Goal: Share content: Share content

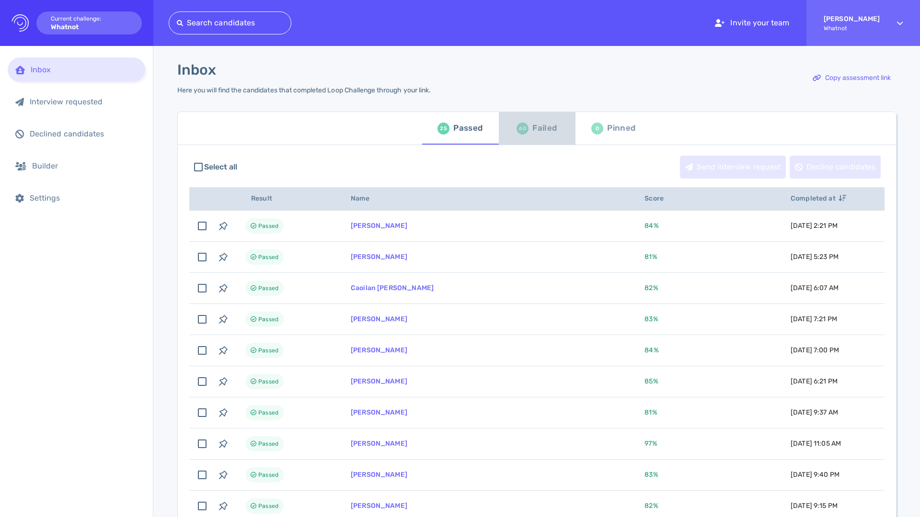
click at [539, 128] on div "Failed" at bounding box center [544, 128] width 24 height 14
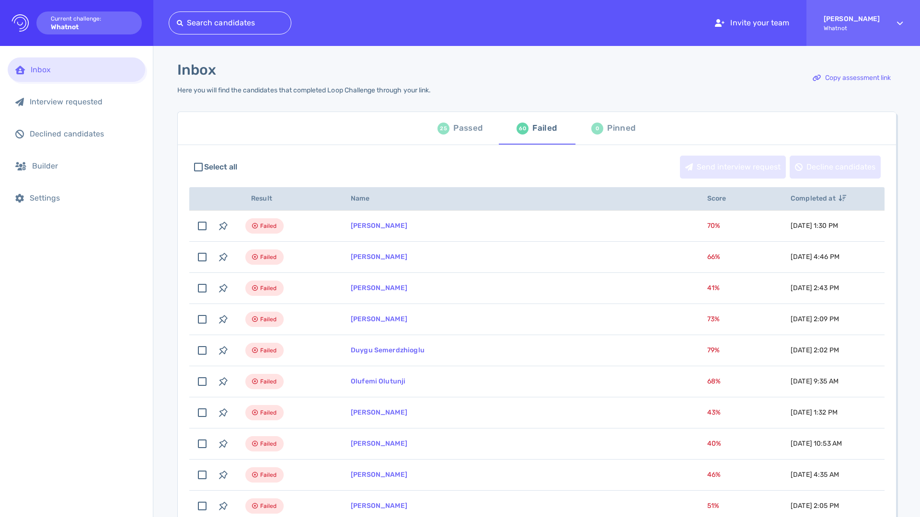
click at [471, 131] on div "Passed" at bounding box center [467, 128] width 29 height 14
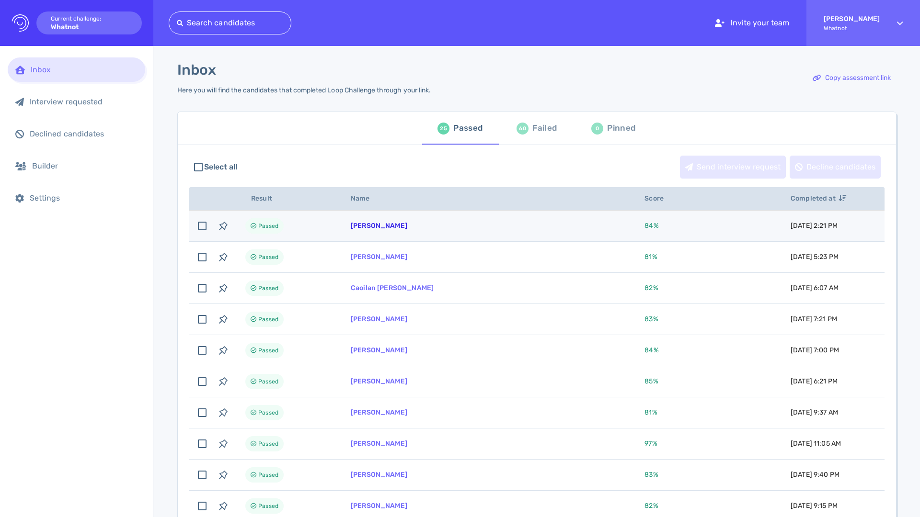
click at [370, 225] on link "[PERSON_NAME]" at bounding box center [379, 226] width 57 height 8
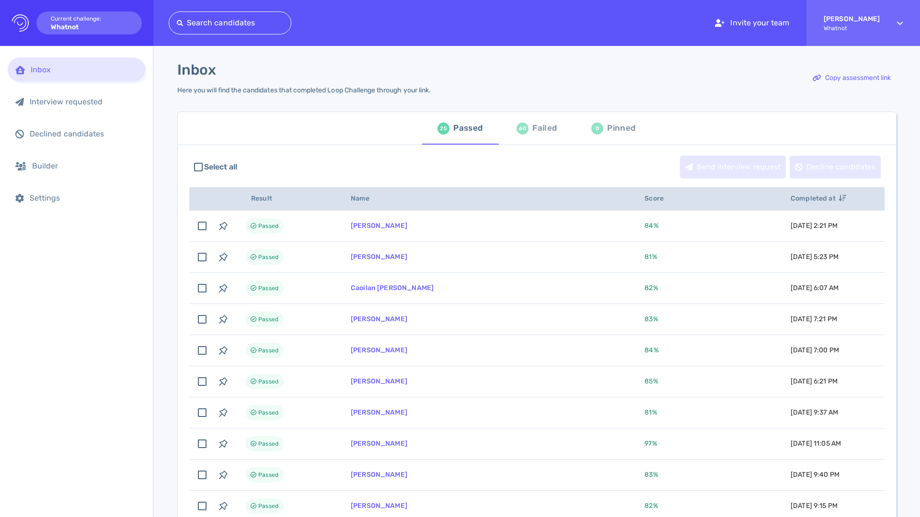
click at [535, 130] on div "Failed" at bounding box center [544, 128] width 24 height 14
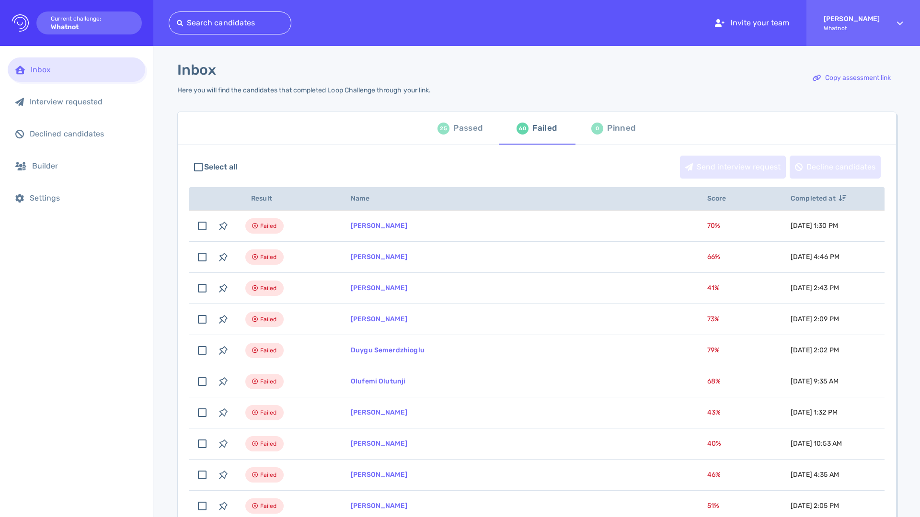
click at [542, 129] on div "Failed" at bounding box center [544, 128] width 24 height 14
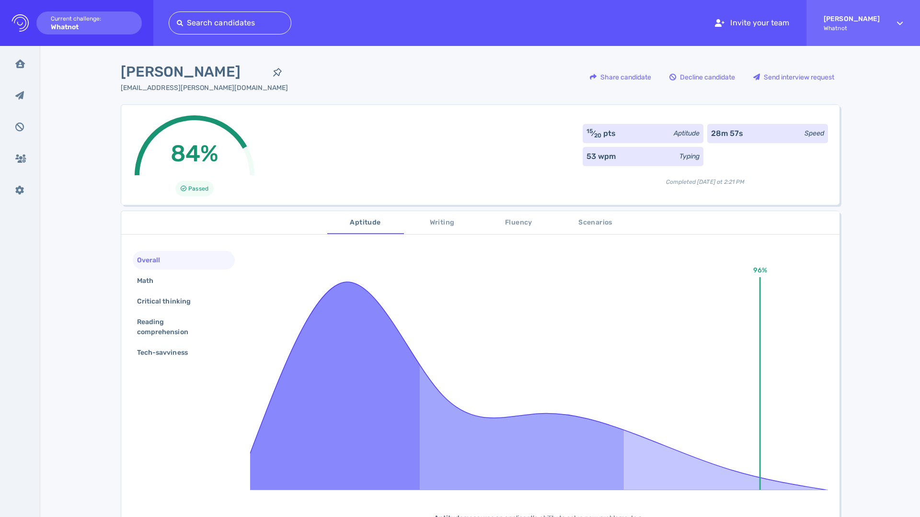
click at [446, 224] on span "Writing" at bounding box center [442, 223] width 65 height 12
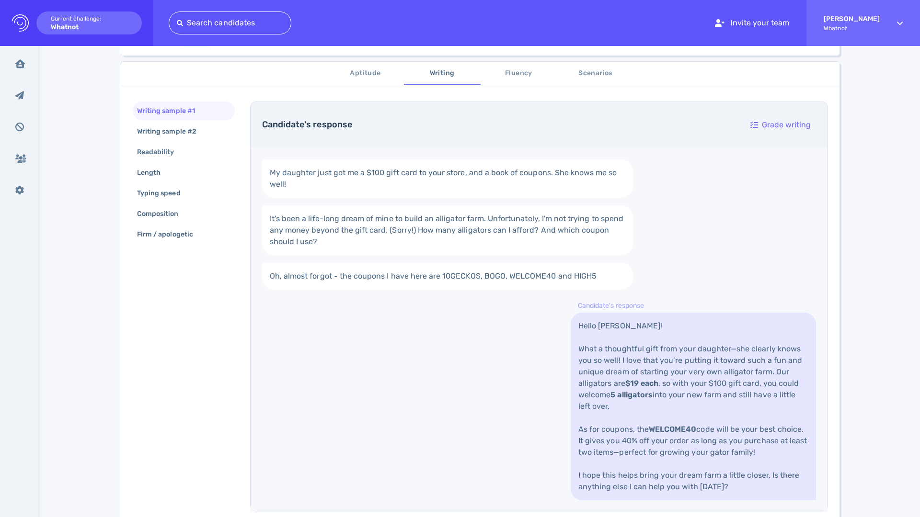
scroll to position [189, 0]
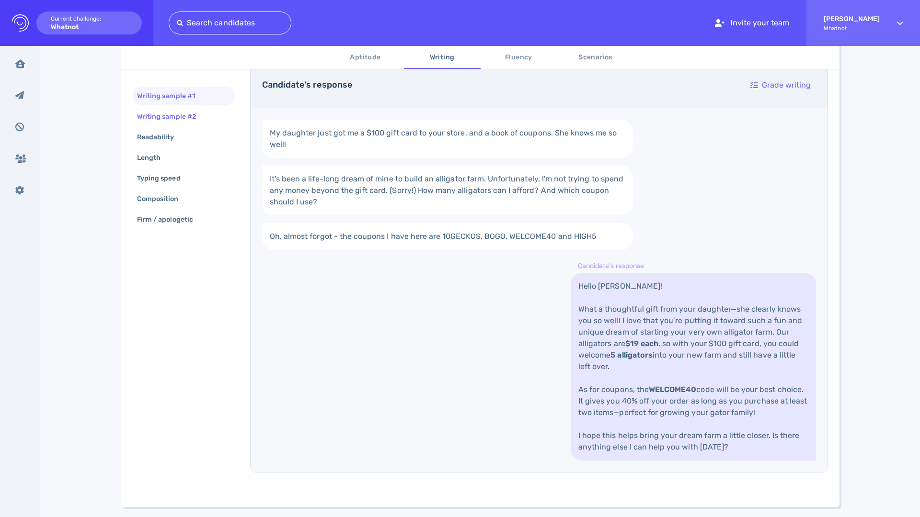
click at [185, 115] on div "Writing sample #2" at bounding box center [171, 117] width 73 height 14
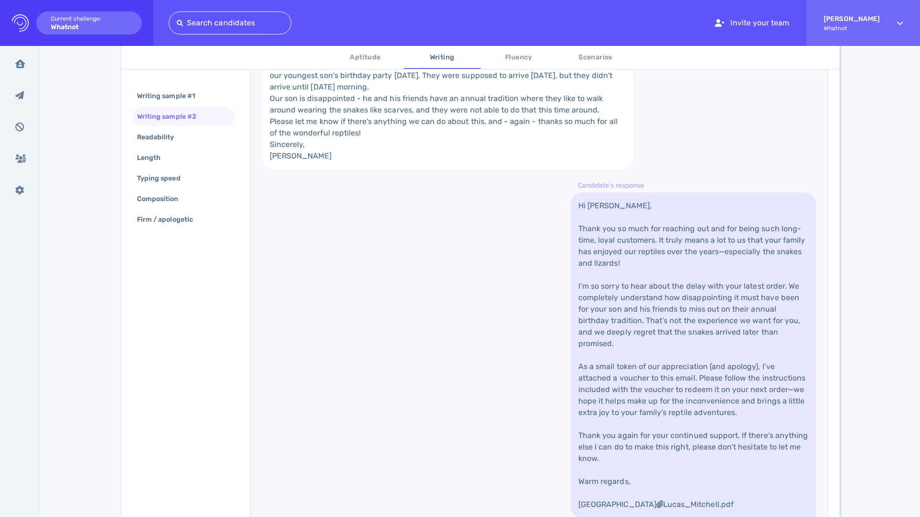
scroll to position [234, 0]
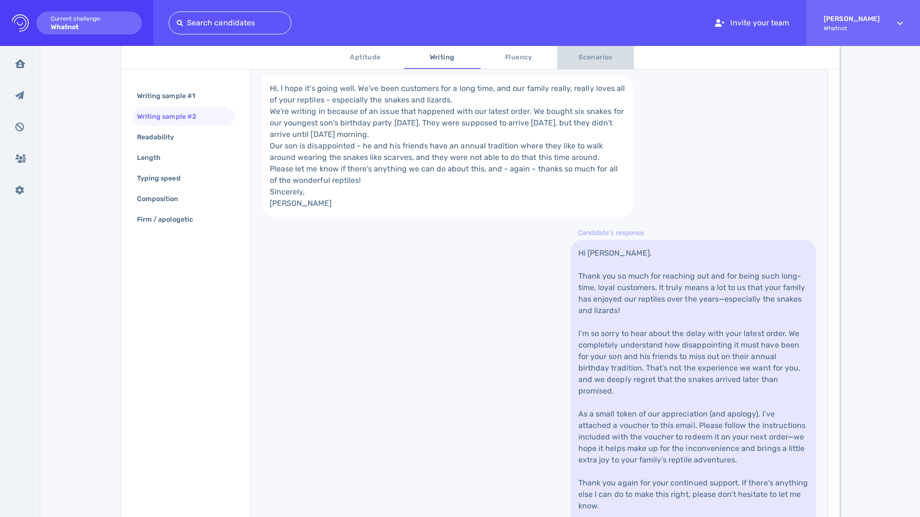
click at [583, 59] on span "Scenarios" at bounding box center [595, 58] width 65 height 12
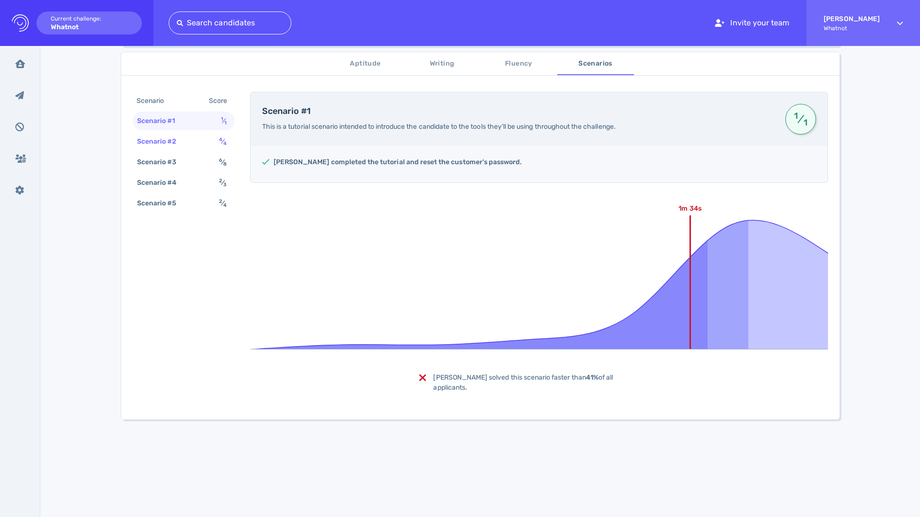
click at [223, 145] on sub "4" at bounding box center [224, 143] width 3 height 6
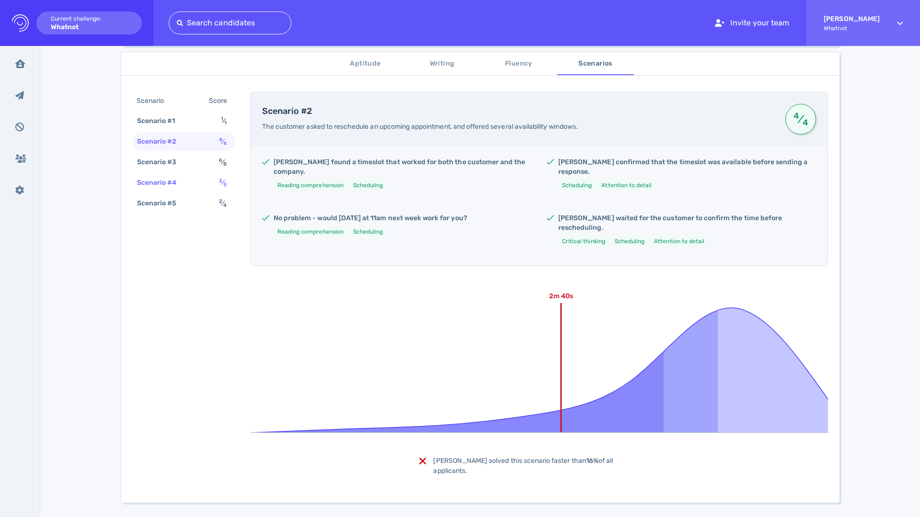
click at [219, 186] on span "2 ⁄ 3" at bounding box center [223, 183] width 8 height 8
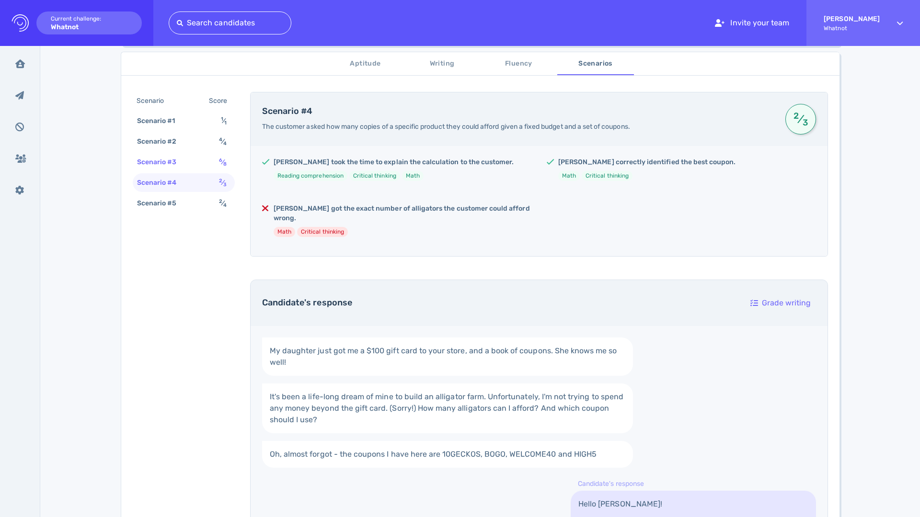
click at [209, 166] on div "Scenario #3 6 ⁄ 8" at bounding box center [184, 162] width 102 height 19
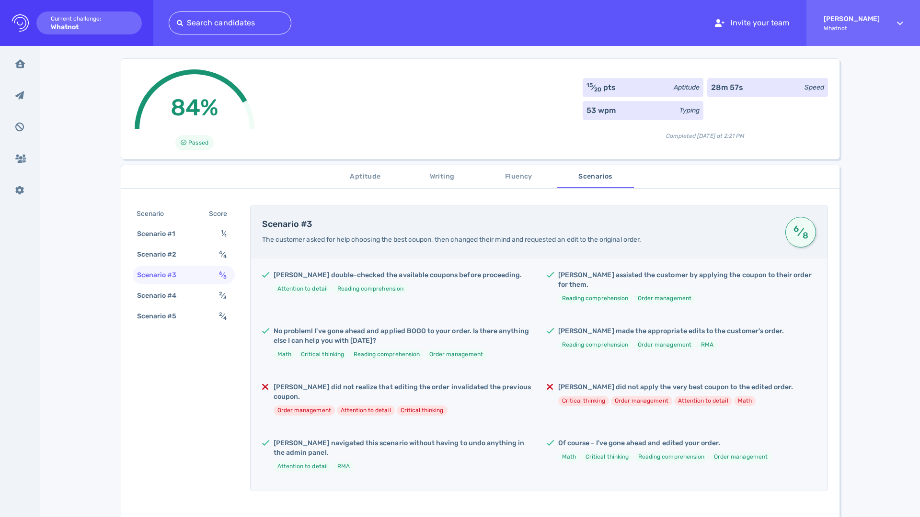
scroll to position [0, 0]
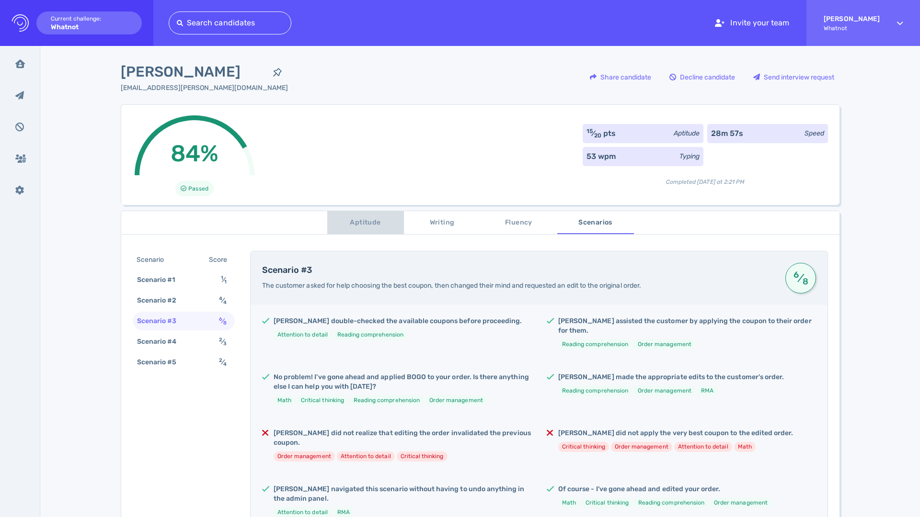
click at [363, 223] on span "Aptitude" at bounding box center [365, 223] width 65 height 12
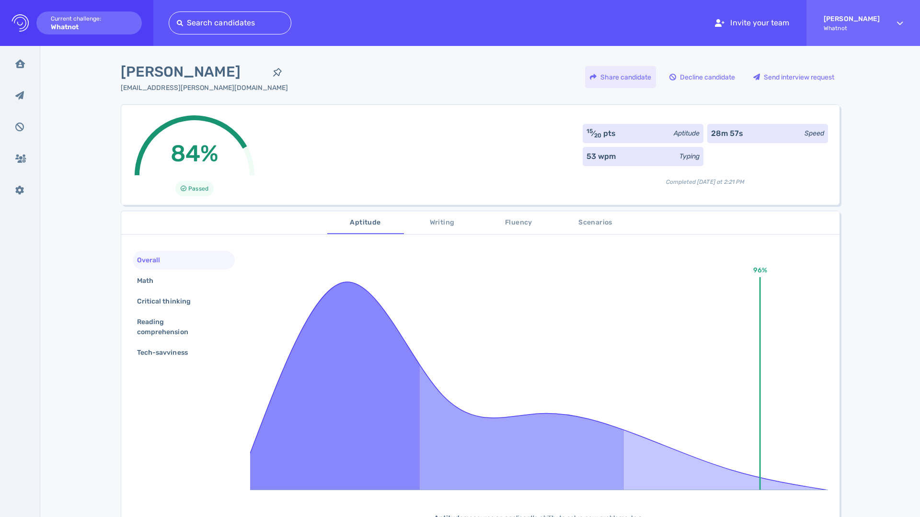
click at [631, 77] on div "Share candidate" at bounding box center [620, 77] width 71 height 22
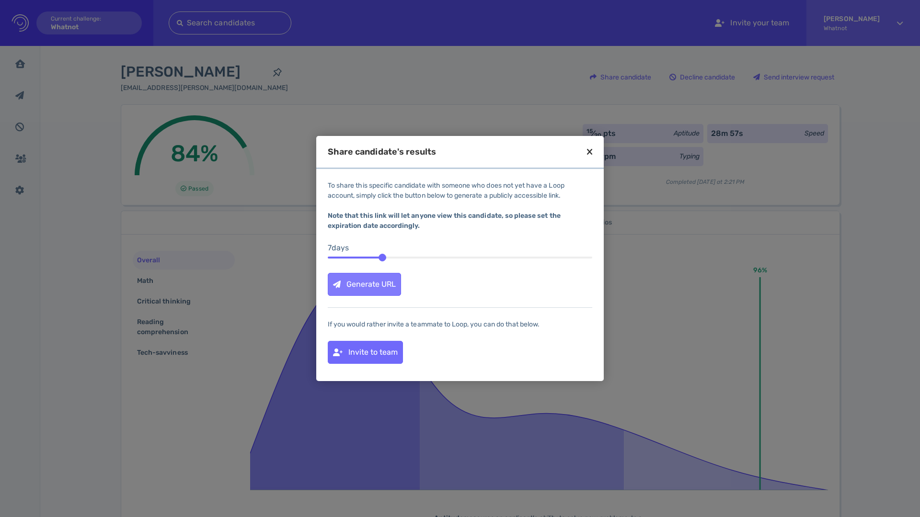
click at [371, 285] on div "Generate URL" at bounding box center [364, 285] width 72 height 22
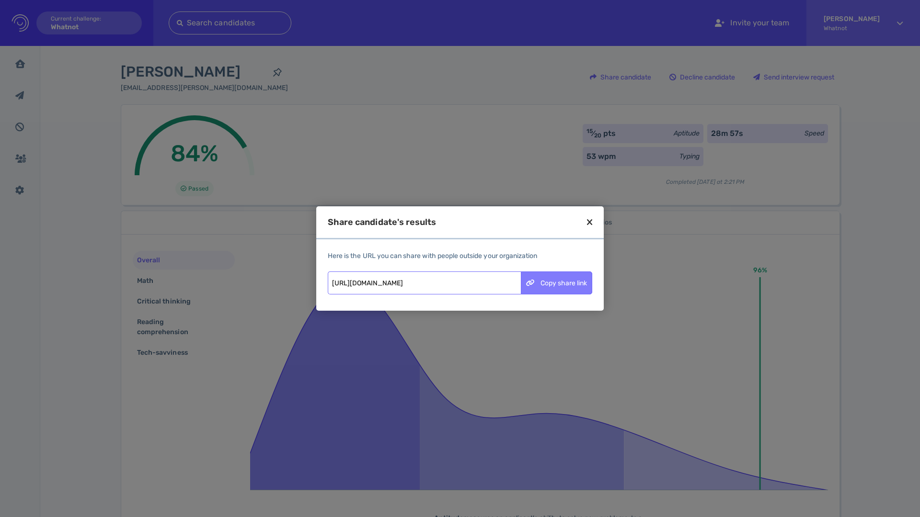
click at [552, 281] on div "Copy share link" at bounding box center [556, 283] width 70 height 22
click at [595, 226] on div "Share candidate's results" at bounding box center [459, 229] width 287 height 22
click at [590, 224] on icon at bounding box center [589, 222] width 5 height 9
